Goal: Complete application form

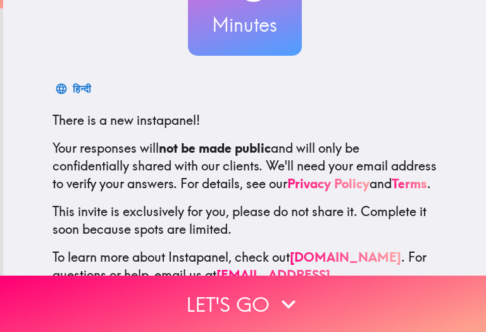
scroll to position [195, 0]
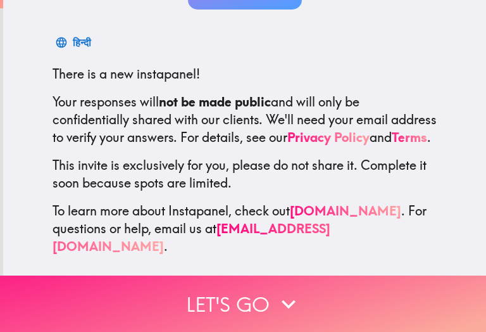
click at [282, 290] on icon "button" at bounding box center [289, 304] width 28 height 28
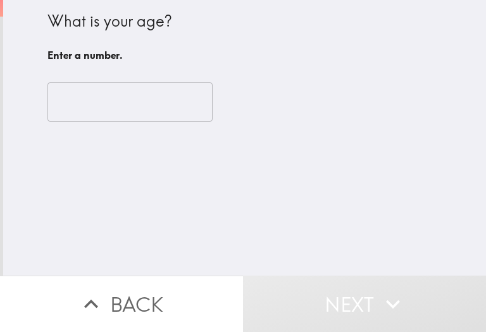
click at [122, 107] on input "number" at bounding box center [129, 101] width 165 height 39
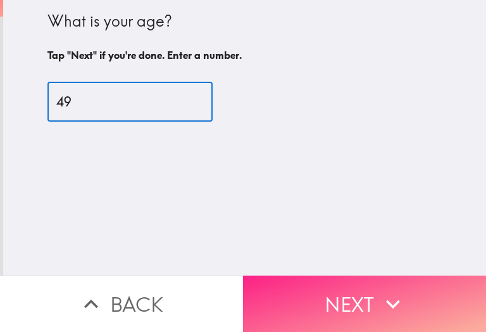
type input "49"
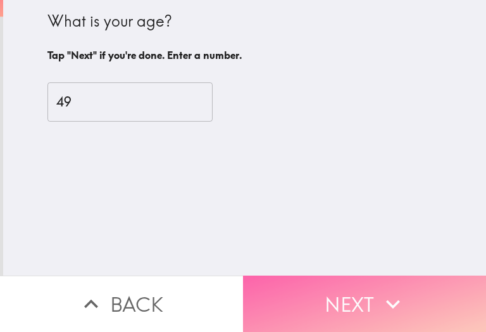
click at [343, 306] on button "Next" at bounding box center [364, 303] width 243 height 56
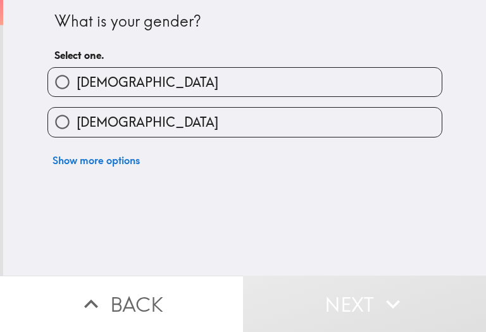
click at [104, 83] on label "[DEMOGRAPHIC_DATA]" at bounding box center [245, 82] width 394 height 28
click at [77, 83] on input "[DEMOGRAPHIC_DATA]" at bounding box center [62, 82] width 28 height 28
radio input "true"
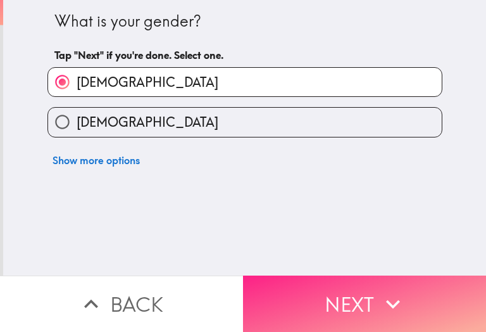
click at [313, 299] on button "Next" at bounding box center [364, 303] width 243 height 56
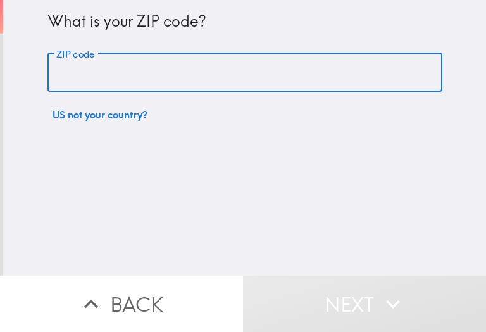
click at [103, 74] on input "ZIP code" at bounding box center [244, 72] width 395 height 39
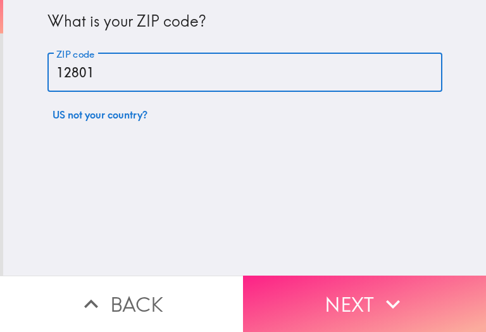
type input "12801"
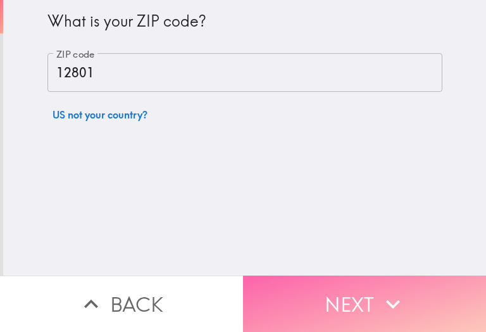
click at [349, 300] on button "Next" at bounding box center [364, 303] width 243 height 56
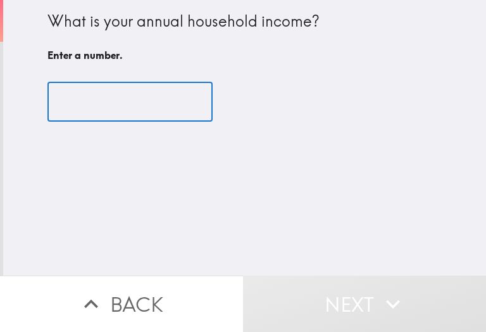
click at [135, 101] on input "number" at bounding box center [129, 101] width 165 height 39
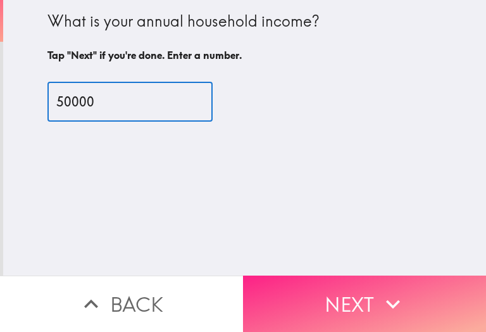
type input "50000"
click at [304, 292] on button "Next" at bounding box center [364, 303] width 243 height 56
